Goal: Information Seeking & Learning: Learn about a topic

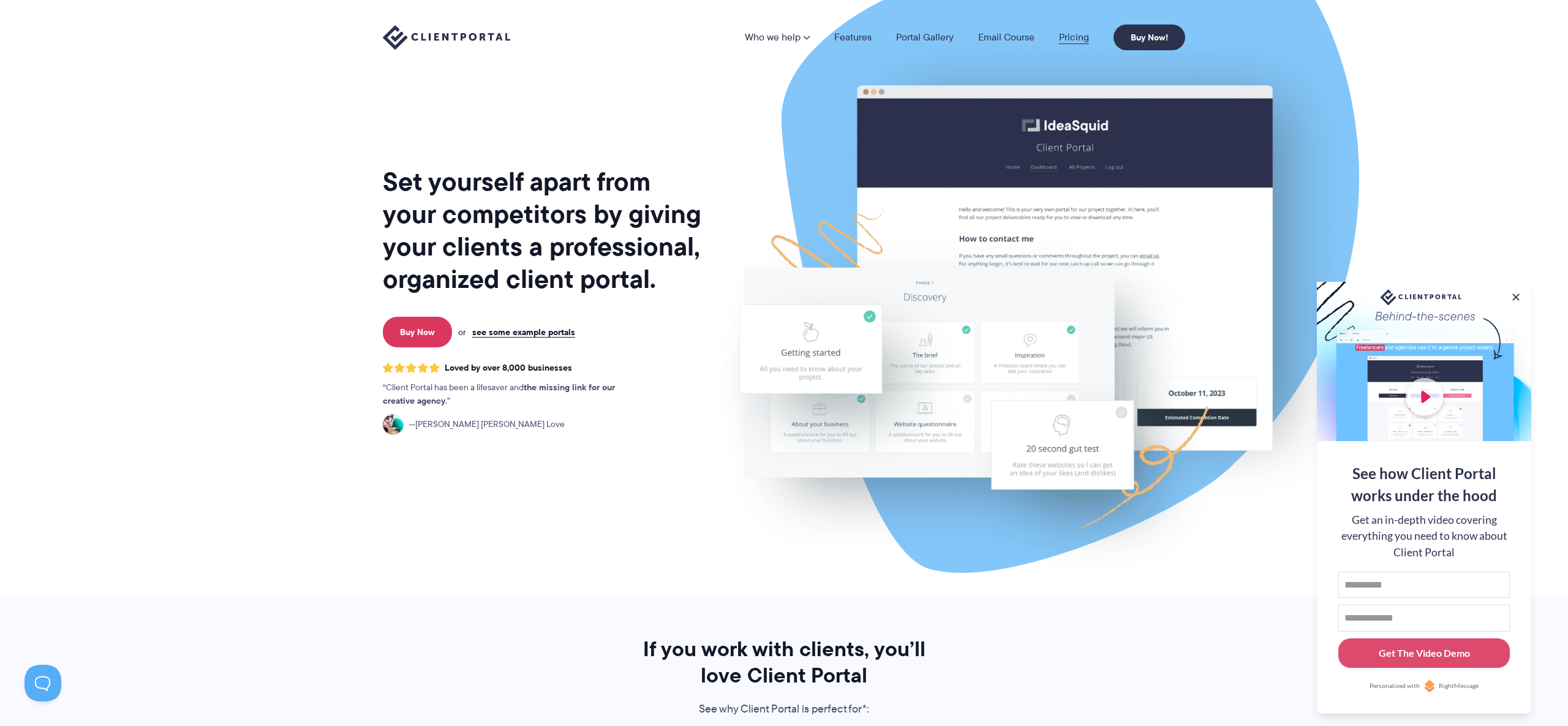
click at [1062, 38] on link "Pricing" at bounding box center [1074, 37] width 30 height 10
